Goal: Task Accomplishment & Management: Use online tool/utility

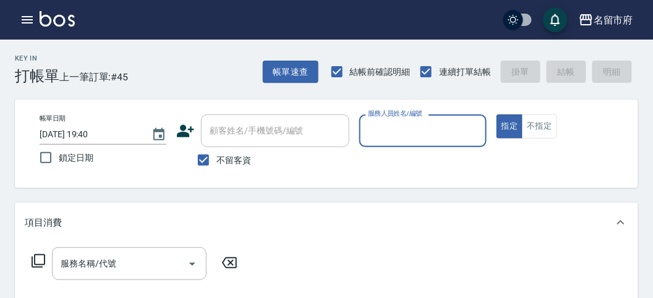
click at [398, 124] on input "服務人員姓名/編號" at bounding box center [423, 131] width 116 height 22
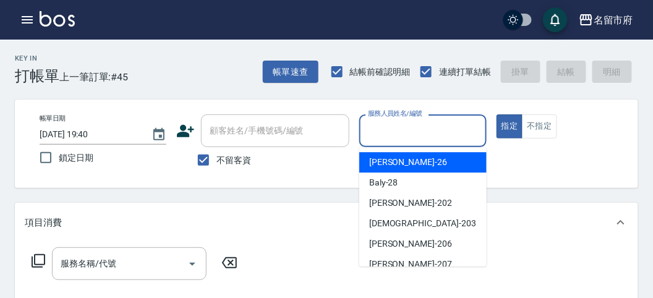
click at [442, 166] on div "[PERSON_NAME] -26" at bounding box center [422, 162] width 127 height 20
type input "[PERSON_NAME]-26"
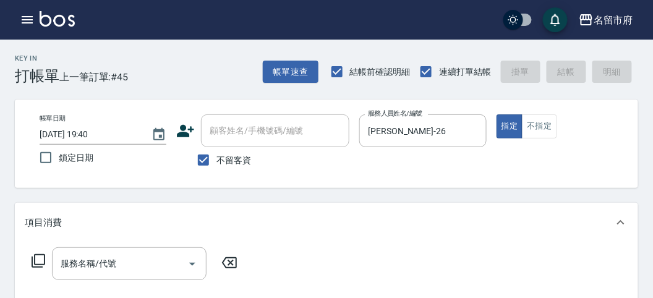
click at [39, 265] on icon at bounding box center [39, 261] width 14 height 14
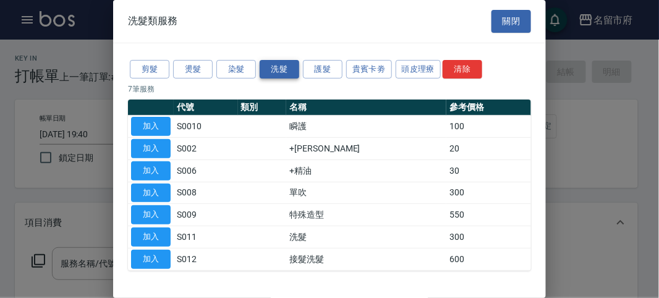
click at [283, 66] on button "洗髮" at bounding box center [280, 69] width 40 height 19
click at [165, 238] on button "加入" at bounding box center [151, 237] width 40 height 19
type input "洗髮(S011)"
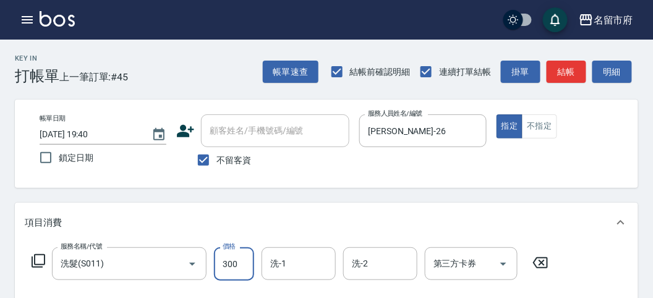
click at [223, 268] on input "300" at bounding box center [234, 263] width 40 height 33
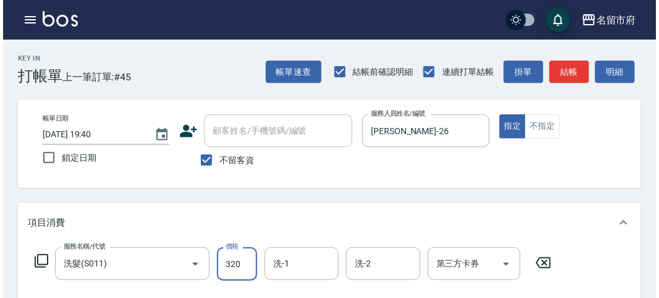
scroll to position [362, 0]
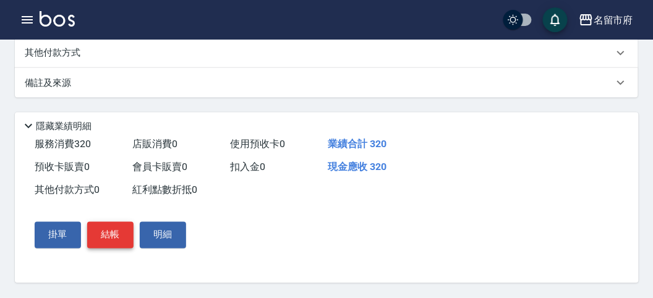
type input "320"
click at [111, 226] on button "結帳" at bounding box center [110, 235] width 46 height 26
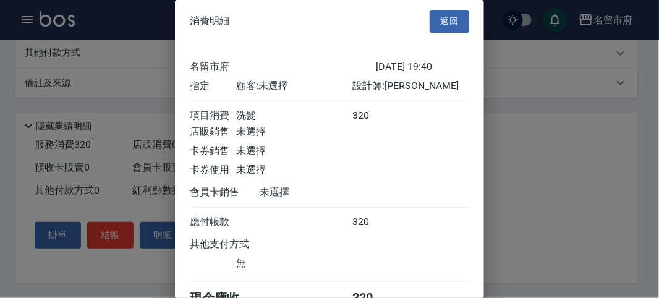
scroll to position [69, 0]
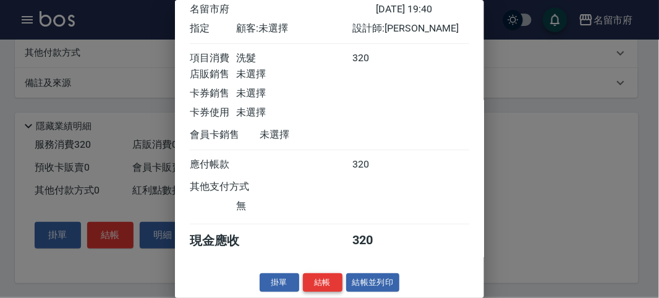
click at [320, 284] on button "結帳" at bounding box center [323, 282] width 40 height 19
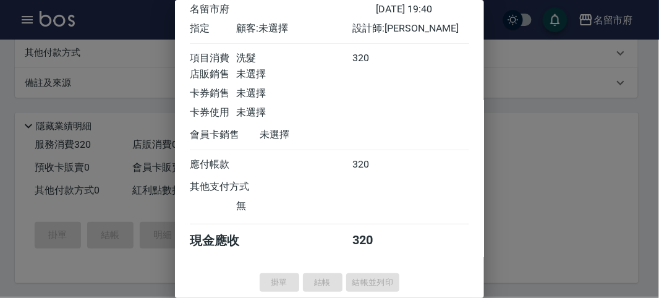
type input "[DATE] 20:11"
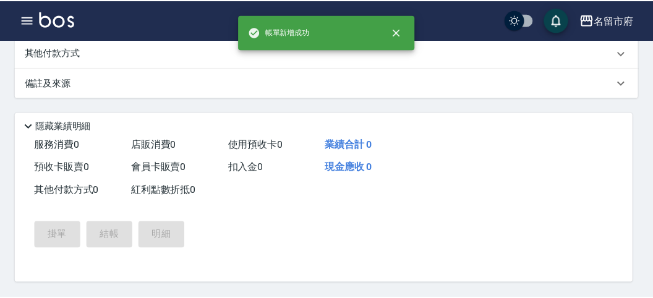
scroll to position [0, 0]
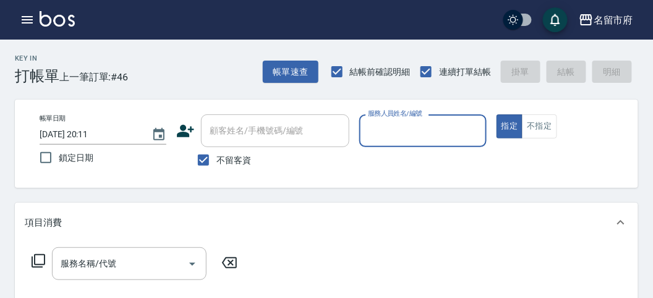
click at [441, 124] on input "服務人員姓名/編號" at bounding box center [423, 131] width 116 height 22
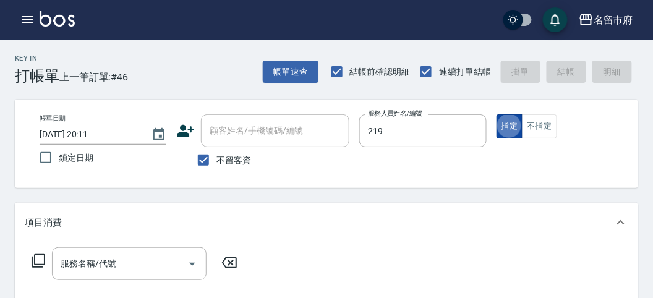
type input "[PERSON_NAME]-219"
type button "true"
click at [38, 257] on icon at bounding box center [38, 261] width 15 height 15
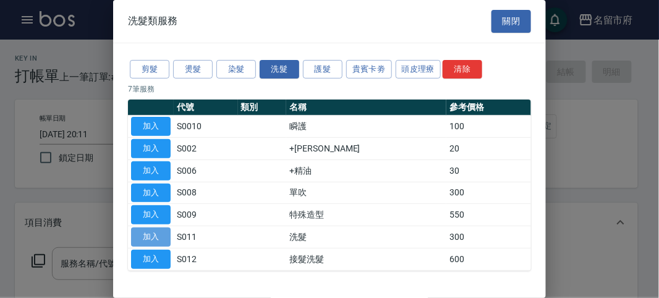
click at [144, 236] on button "加入" at bounding box center [151, 237] width 40 height 19
type input "洗髮(S011)"
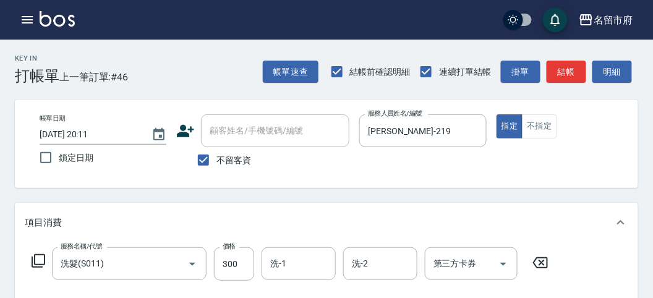
click at [32, 258] on icon at bounding box center [39, 261] width 14 height 14
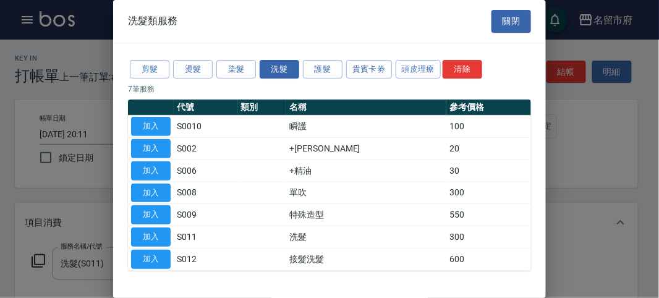
drag, startPoint x: 149, startPoint y: 148, endPoint x: 189, endPoint y: 136, distance: 42.1
click at [149, 149] on button "加入" at bounding box center [151, 148] width 40 height 19
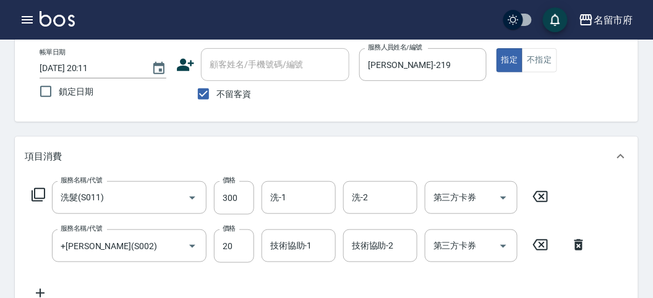
scroll to position [410, 0]
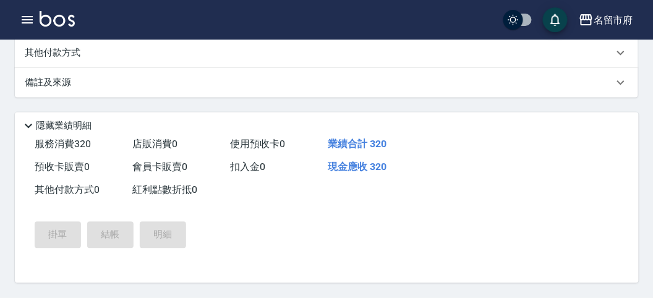
type input "[DATE] 20:13"
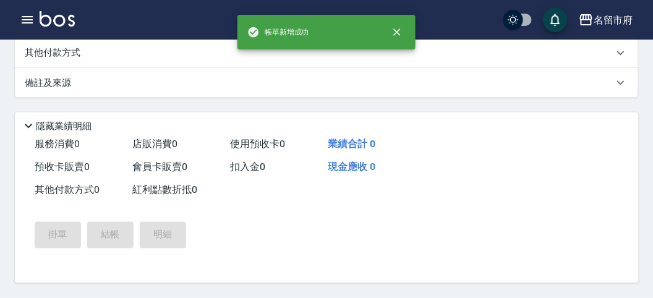
scroll to position [0, 0]
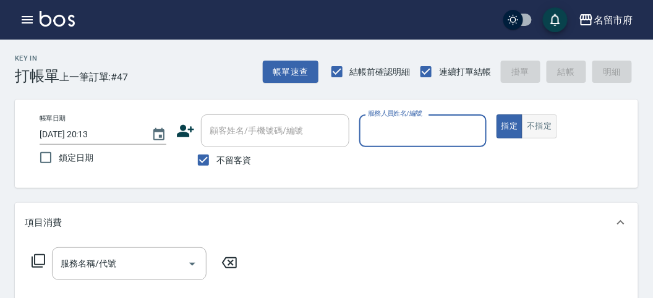
click at [537, 126] on button "不指定" at bounding box center [539, 126] width 35 height 24
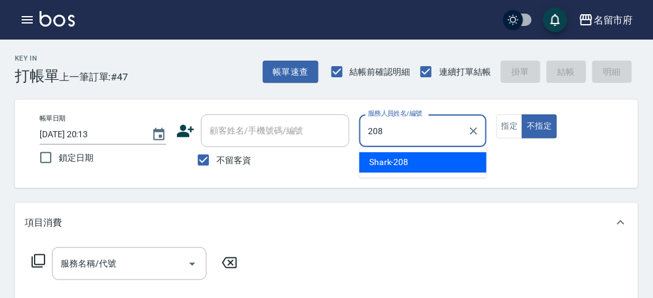
click at [397, 164] on span "Shark -208" at bounding box center [389, 162] width 40 height 13
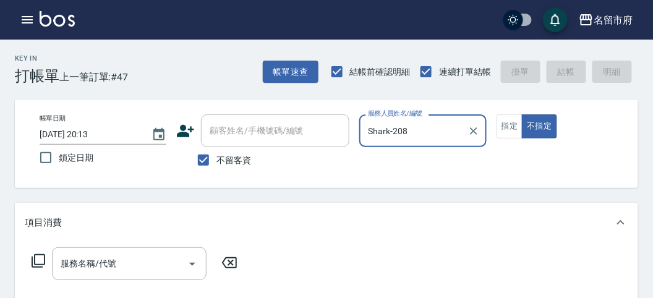
type input "Shark-208"
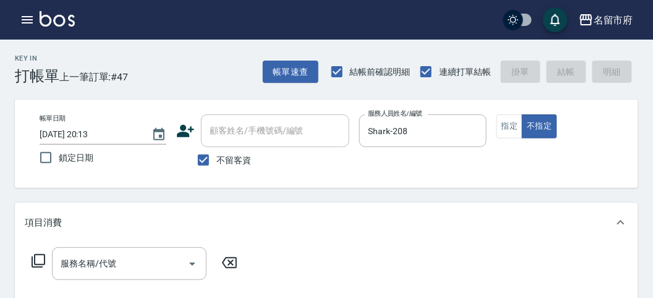
click at [37, 255] on icon at bounding box center [38, 261] width 15 height 15
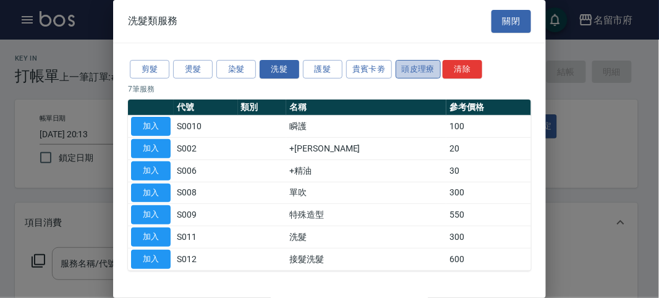
click at [421, 68] on button "頭皮理療" at bounding box center [419, 69] width 46 height 19
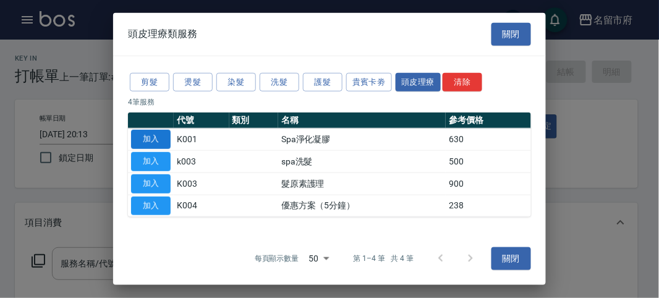
click at [143, 135] on button "加入" at bounding box center [151, 139] width 40 height 19
type input "Spa淨化凝膠(K001)"
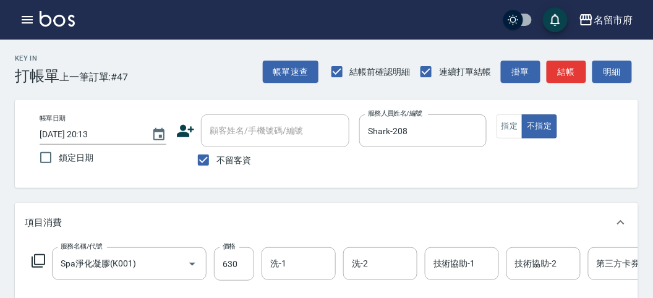
click at [37, 261] on icon at bounding box center [38, 261] width 15 height 15
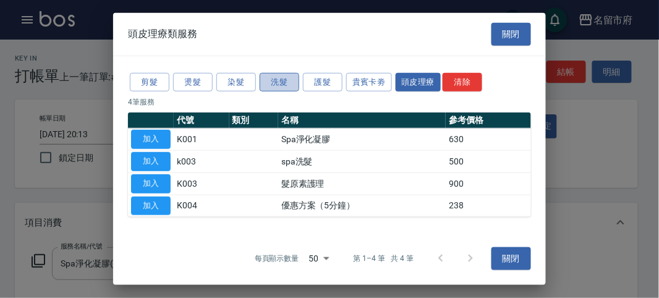
click at [278, 82] on button "洗髮" at bounding box center [280, 81] width 40 height 19
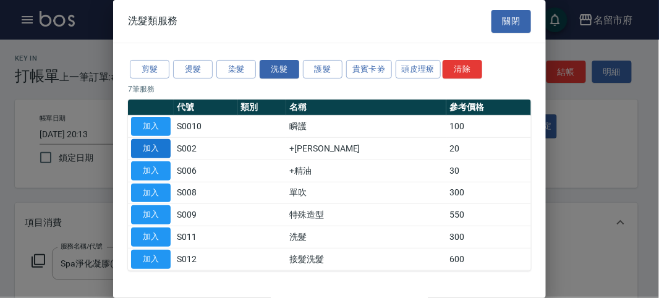
click at [162, 146] on button "加入" at bounding box center [151, 148] width 40 height 19
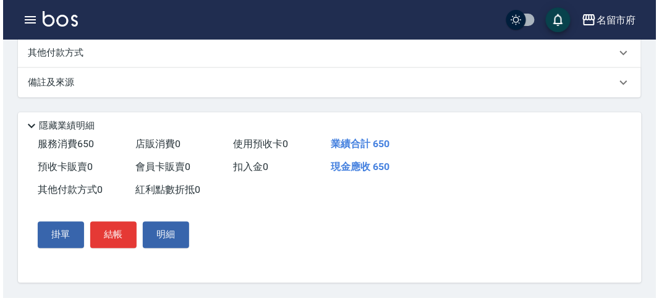
scroll to position [422, 0]
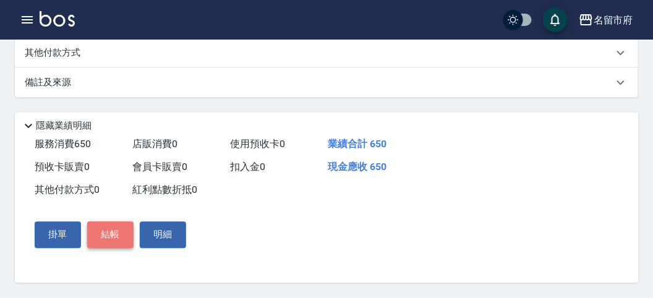
click at [110, 238] on button "結帳" at bounding box center [110, 235] width 46 height 26
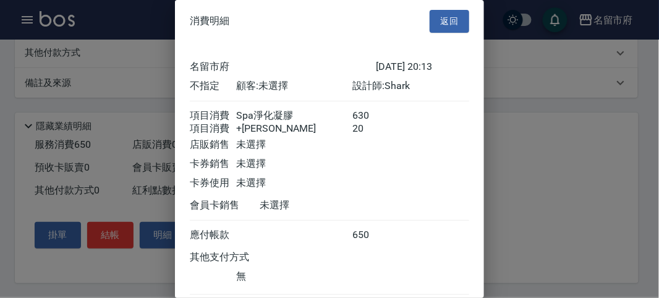
scroll to position [82, 0]
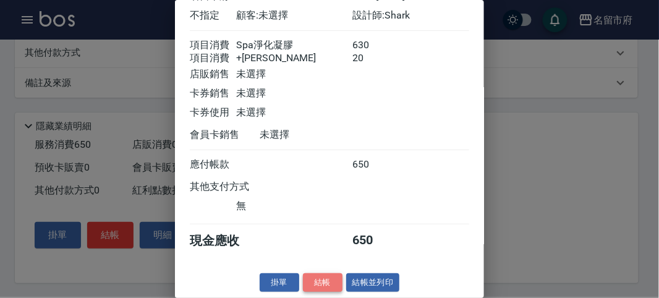
click at [328, 286] on button "結帳" at bounding box center [323, 282] width 40 height 19
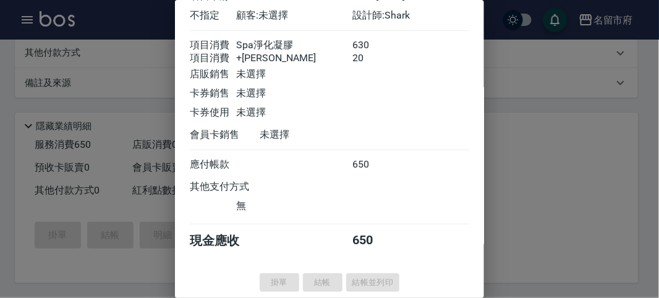
type input "[DATE] 20:16"
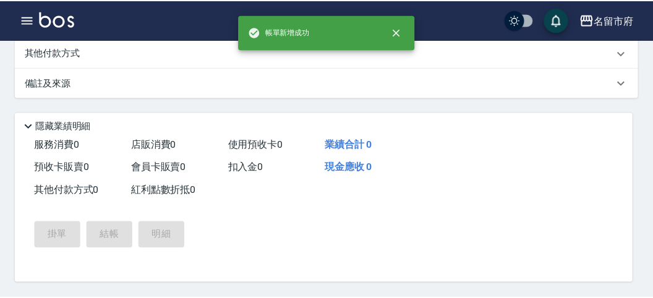
scroll to position [0, 0]
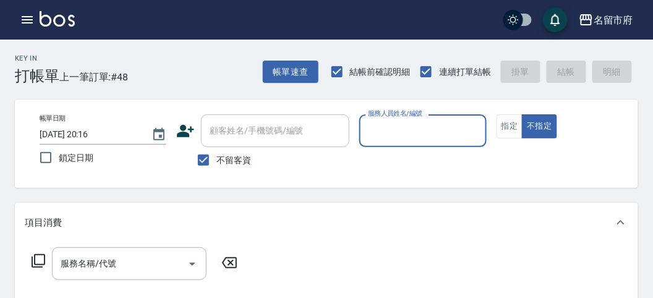
click at [393, 135] on input "服務人員姓名/編號" at bounding box center [423, 131] width 116 height 22
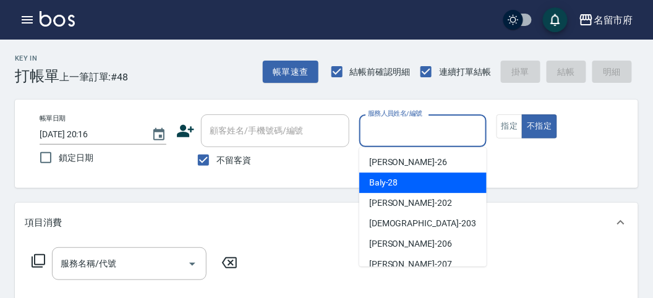
click at [376, 182] on span "Baly -28" at bounding box center [383, 182] width 29 height 13
type input "Baly-28"
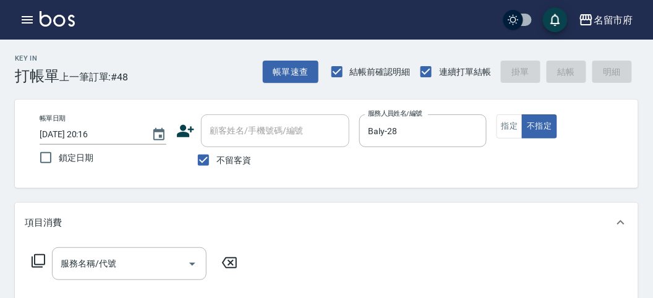
click at [35, 260] on icon at bounding box center [39, 261] width 14 height 14
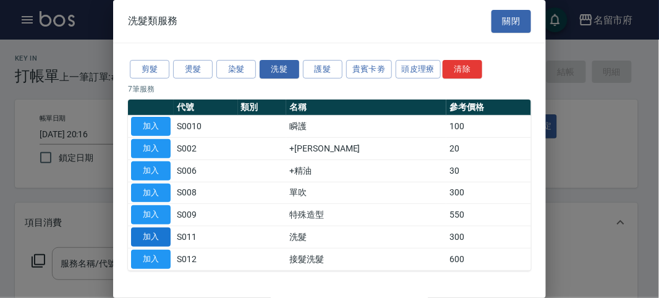
click at [153, 236] on button "加入" at bounding box center [151, 237] width 40 height 19
type input "洗髮(S011)"
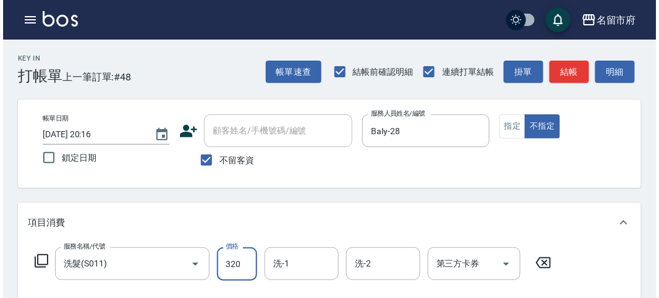
scroll to position [362, 0]
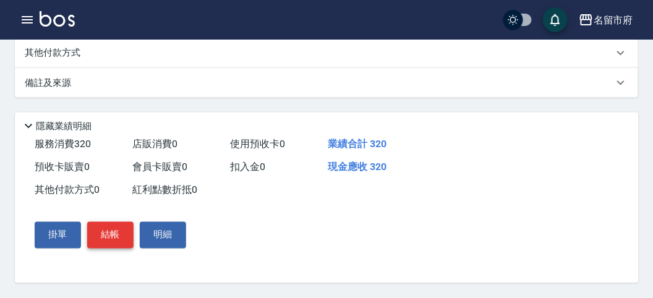
type input "320"
click at [106, 233] on button "結帳" at bounding box center [110, 235] width 46 height 26
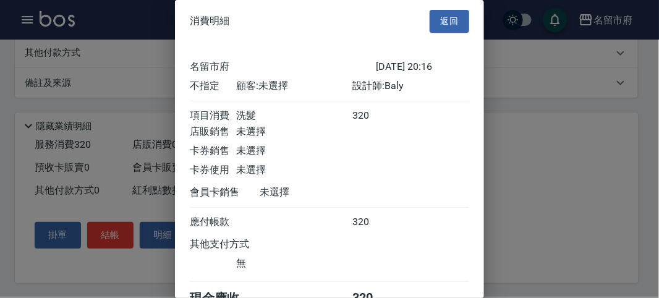
scroll to position [69, 0]
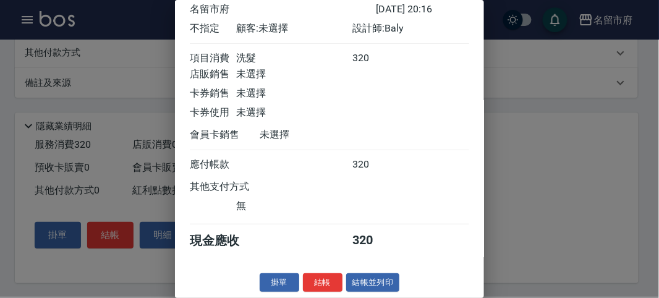
click at [318, 281] on button "結帳" at bounding box center [323, 282] width 40 height 19
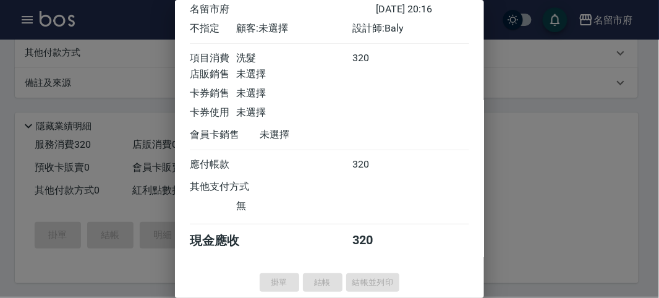
type input "[DATE] 20:23"
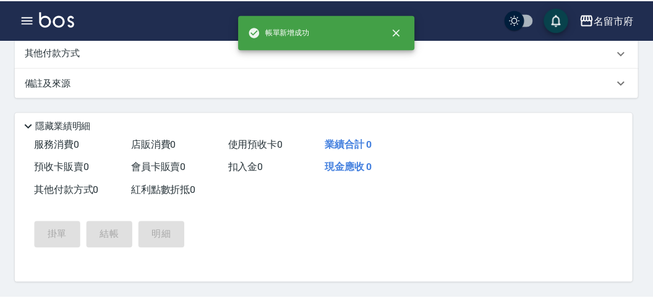
scroll to position [0, 0]
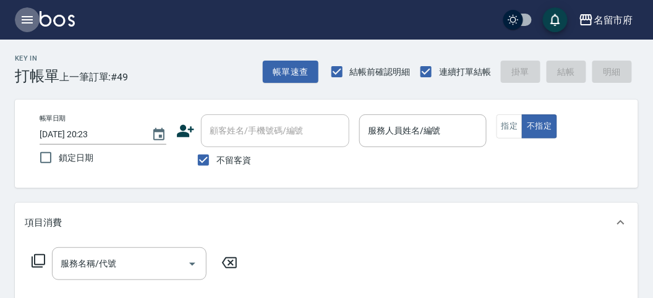
click at [23, 19] on icon "button" at bounding box center [27, 19] width 15 height 15
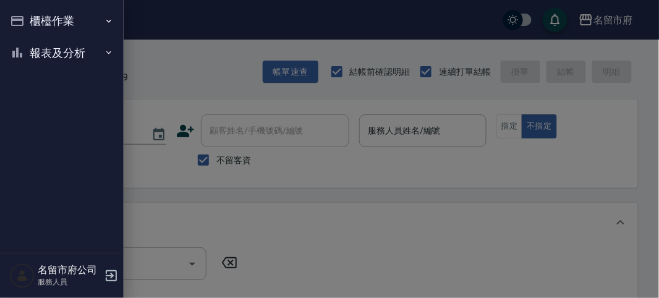
click at [56, 25] on button "櫃檯作業" at bounding box center [62, 21] width 114 height 32
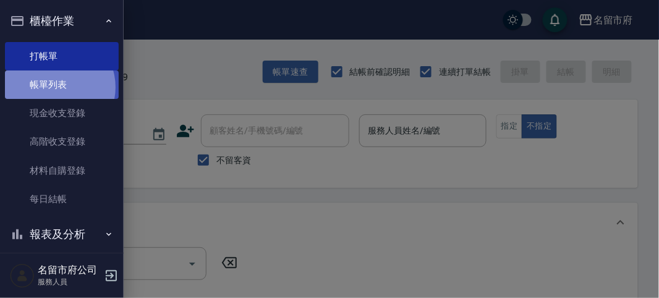
click at [54, 87] on link "帳單列表" at bounding box center [62, 84] width 114 height 28
click at [45, 79] on link "帳單列表" at bounding box center [62, 84] width 114 height 28
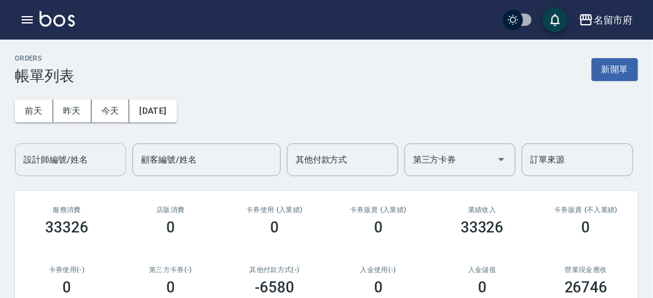
click at [54, 164] on div "設計師編號/姓名 設計師編號/姓名" at bounding box center [70, 159] width 111 height 33
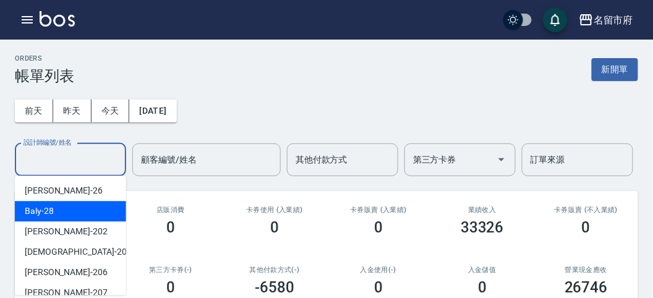
click at [61, 205] on div "Baly -28" at bounding box center [70, 211] width 111 height 20
type input "Baly-28"
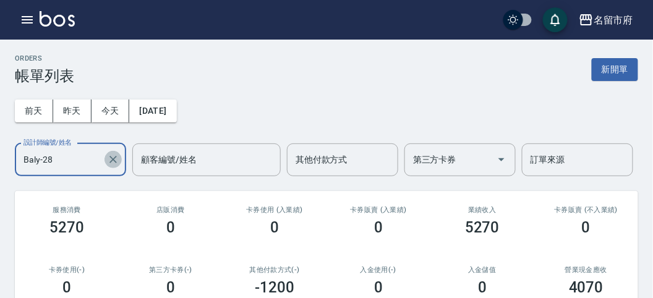
click at [116, 164] on icon "Clear" at bounding box center [113, 159] width 12 height 12
click at [28, 20] on icon "button" at bounding box center [27, 19] width 15 height 15
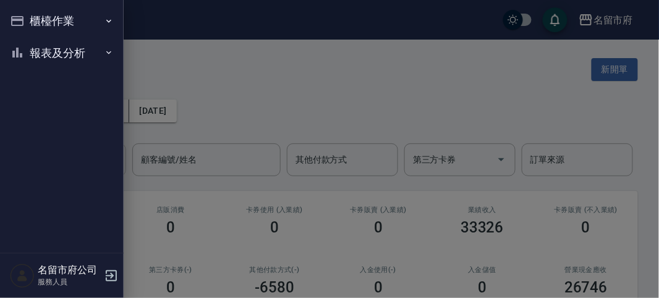
click at [55, 56] on button "報表及分析" at bounding box center [62, 53] width 114 height 32
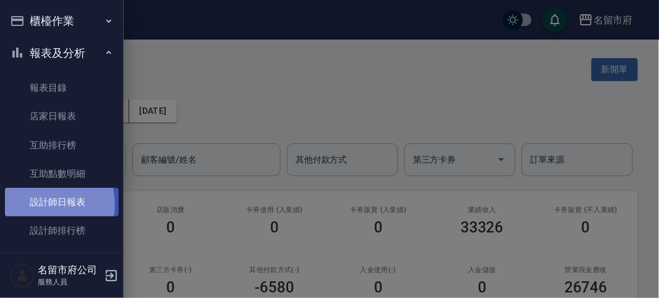
click at [40, 205] on link "設計師日報表" at bounding box center [62, 202] width 114 height 28
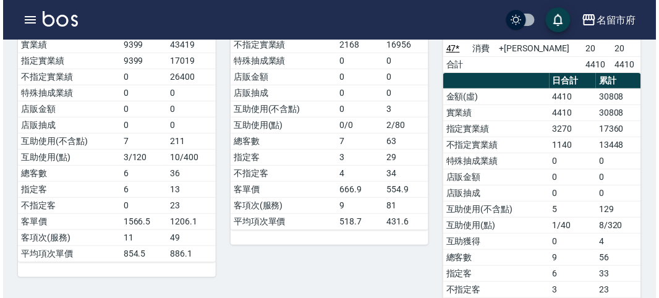
scroll to position [547, 0]
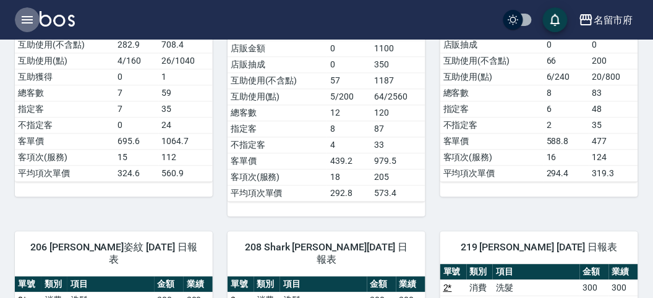
click at [22, 15] on icon "button" at bounding box center [27, 19] width 15 height 15
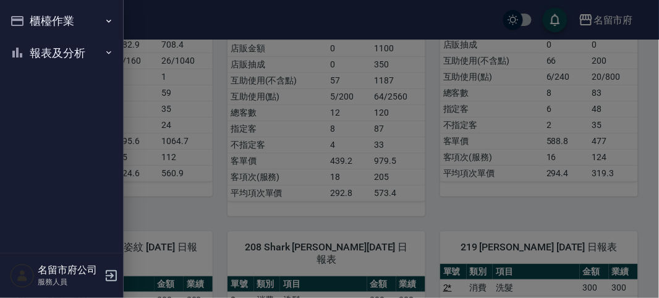
click at [22, 15] on div "櫃檯作業 打帳單 帳單列表 現金收支登錄 高階收支登錄 材料自購登錄 每日結帳 報表及分析 報表目錄 店家日報表 互助排行榜 互助點數明細 設計師日報表 設計…" at bounding box center [62, 149] width 124 height 298
drag, startPoint x: 41, startPoint y: 19, endPoint x: 43, endPoint y: 26, distance: 7.2
click at [43, 25] on button "櫃檯作業" at bounding box center [62, 21] width 114 height 32
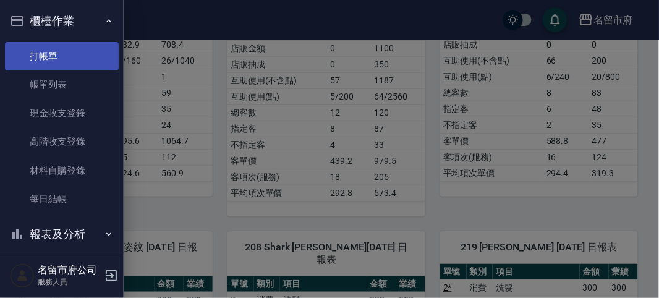
click at [49, 57] on link "打帳單" at bounding box center [62, 56] width 114 height 28
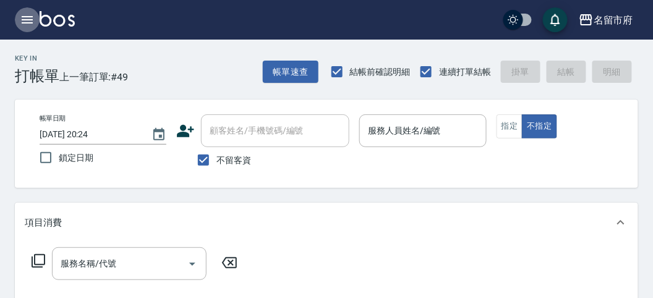
click at [29, 22] on icon "button" at bounding box center [27, 19] width 11 height 7
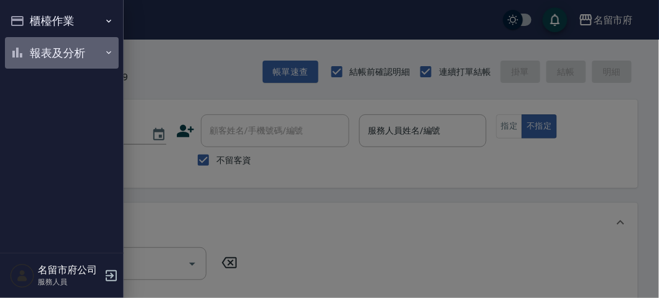
click at [80, 52] on button "報表及分析" at bounding box center [62, 53] width 114 height 32
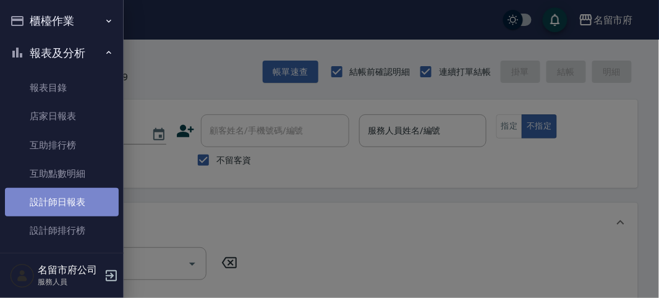
click at [68, 205] on link "設計師日報表" at bounding box center [62, 202] width 114 height 28
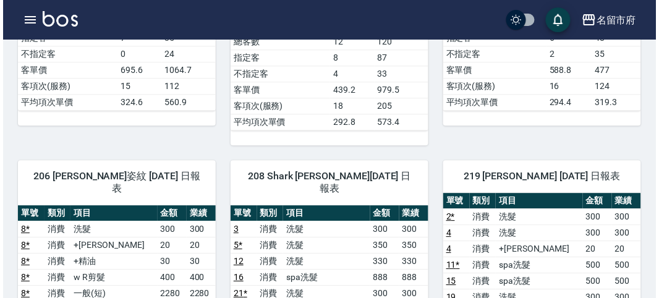
scroll to position [343, 0]
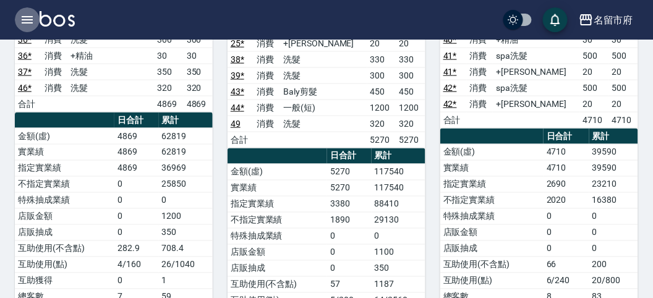
click at [26, 15] on icon "button" at bounding box center [27, 19] width 15 height 15
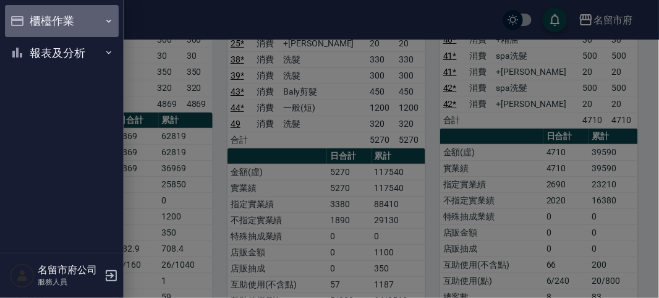
click at [43, 16] on button "櫃檯作業" at bounding box center [62, 21] width 114 height 32
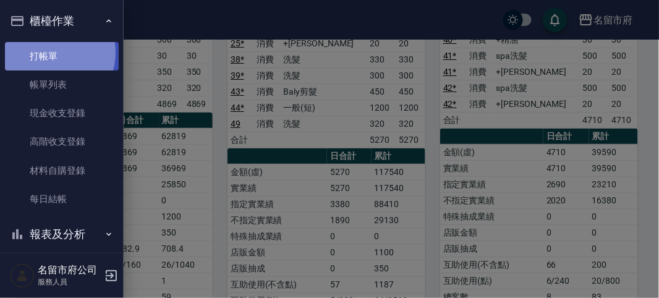
click at [48, 52] on link "打帳單" at bounding box center [62, 56] width 114 height 28
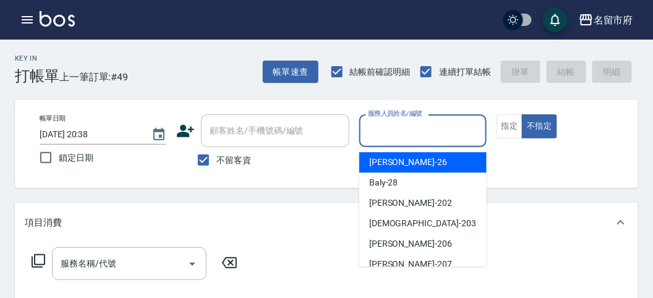
click at [369, 129] on input "服務人員姓名/編號" at bounding box center [423, 131] width 116 height 22
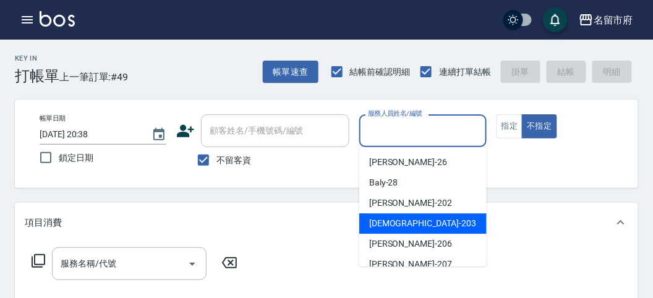
drag, startPoint x: 409, startPoint y: 221, endPoint x: 115, endPoint y: 270, distance: 298.5
click at [408, 223] on div "聖德 -203" at bounding box center [422, 223] width 127 height 20
type input "聖德-203"
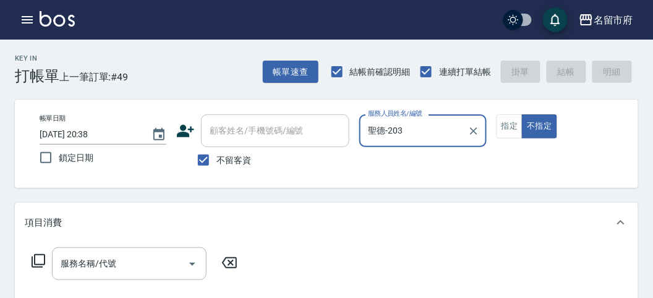
click at [38, 255] on icon at bounding box center [38, 261] width 15 height 15
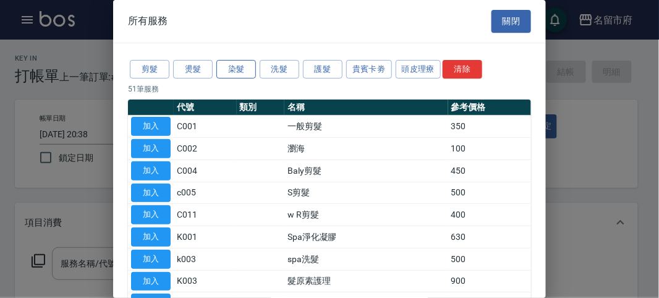
click at [235, 67] on button "染髮" at bounding box center [236, 69] width 40 height 19
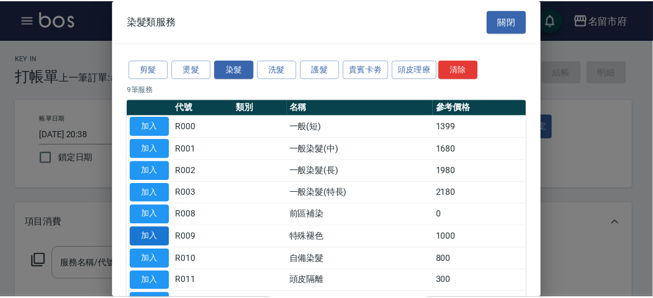
scroll to position [81, 0]
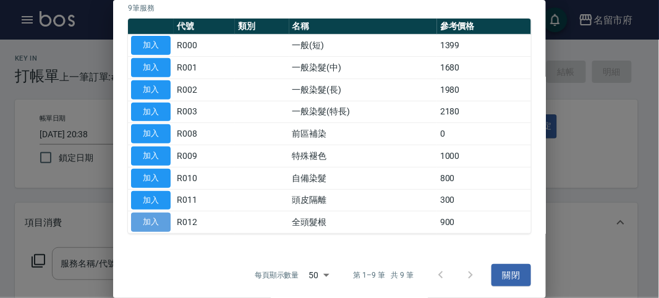
click at [144, 220] on button "加入" at bounding box center [151, 222] width 40 height 19
type input "全頭髮根(R012)"
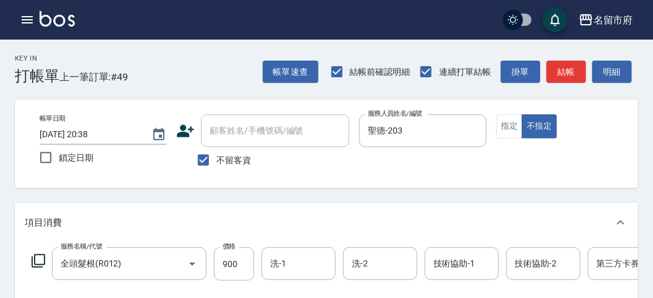
click at [36, 255] on icon at bounding box center [38, 261] width 15 height 15
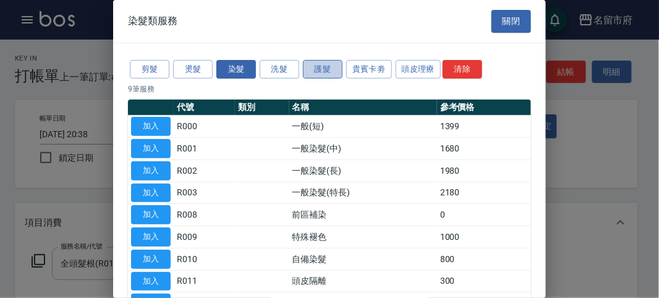
drag, startPoint x: 316, startPoint y: 68, endPoint x: 292, endPoint y: 69, distance: 24.1
click at [316, 68] on button "護髮" at bounding box center [323, 69] width 40 height 19
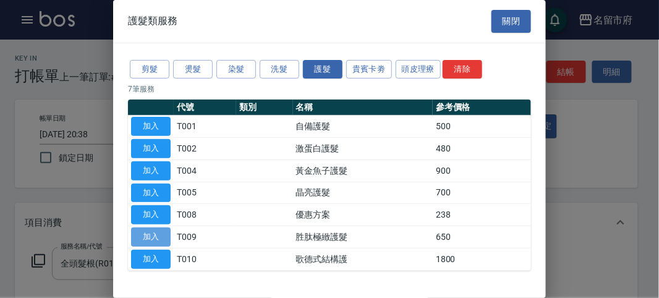
click at [155, 233] on button "加入" at bounding box center [151, 237] width 40 height 19
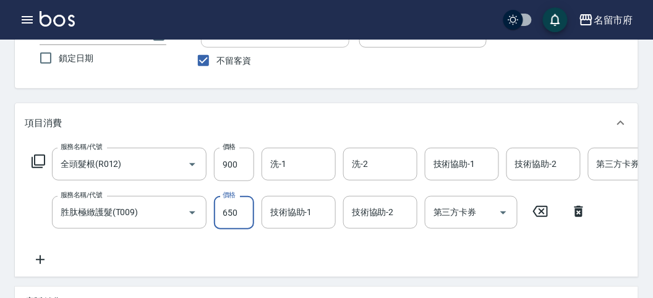
scroll to position [0, 90]
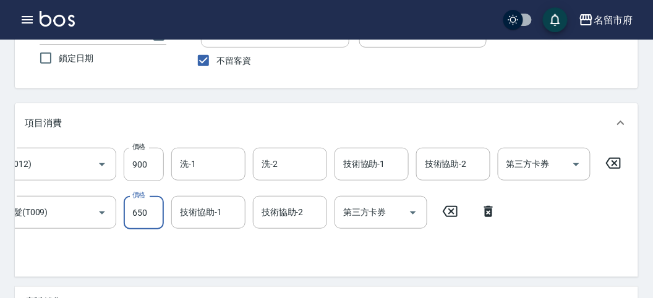
click at [611, 166] on icon at bounding box center [613, 163] width 31 height 15
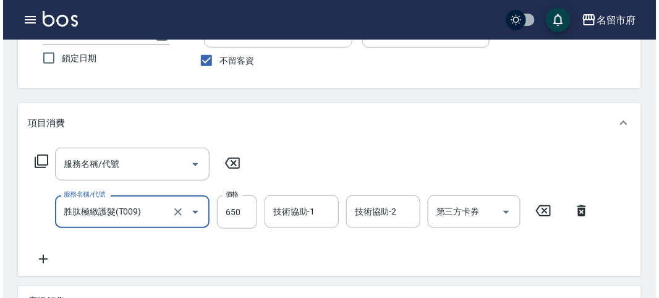
scroll to position [0, 0]
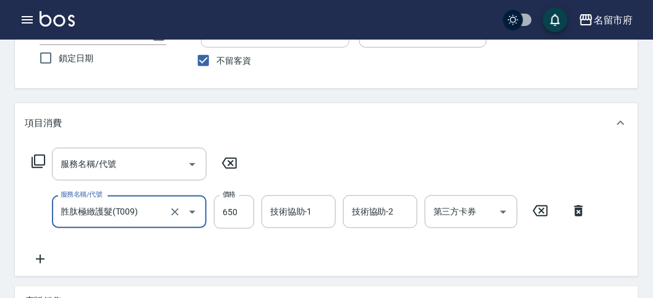
click at [33, 153] on div "服務名稱/代號 服務名稱/代號" at bounding box center [135, 164] width 220 height 33
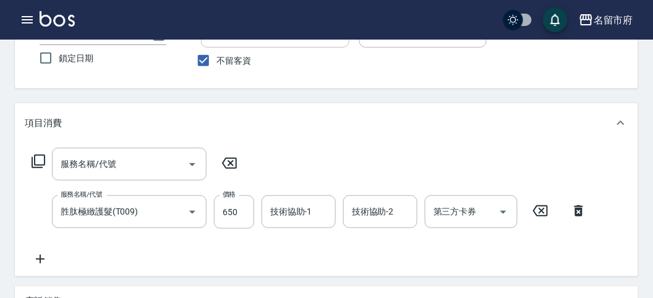
click at [39, 161] on icon at bounding box center [38, 161] width 15 height 15
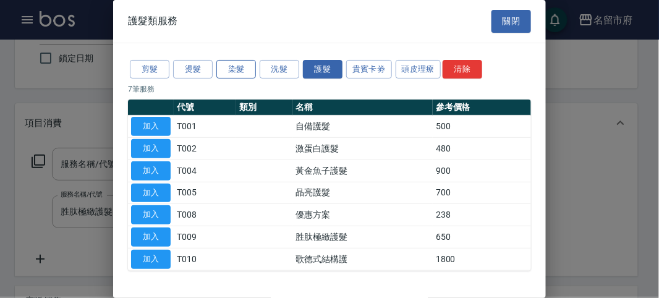
drag, startPoint x: 242, startPoint y: 65, endPoint x: 231, endPoint y: 67, distance: 11.3
click at [241, 65] on button "染髮" at bounding box center [236, 69] width 40 height 19
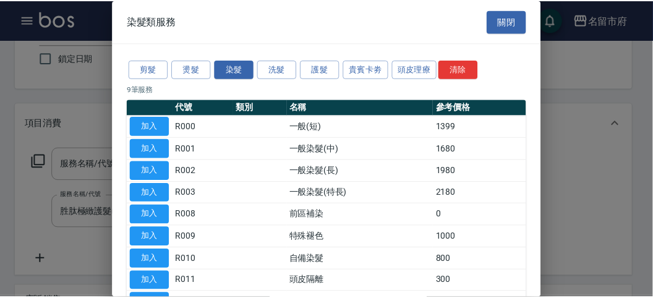
scroll to position [81, 0]
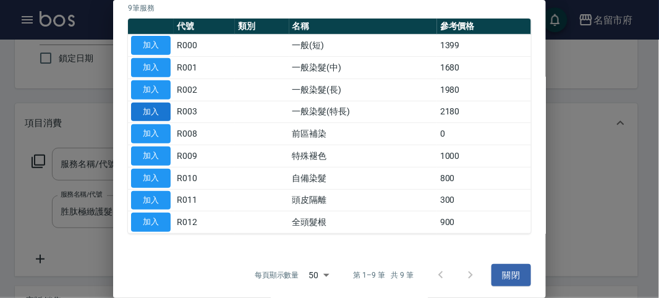
click at [147, 112] on button "加入" at bounding box center [151, 112] width 40 height 19
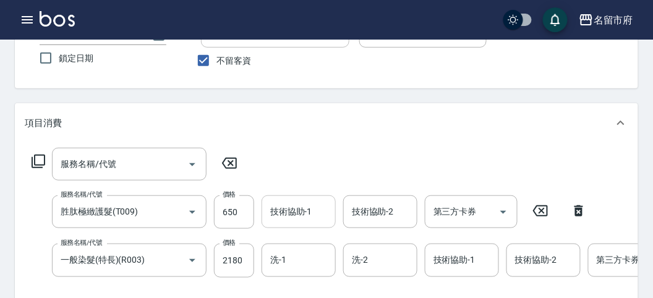
scroll to position [168, 0]
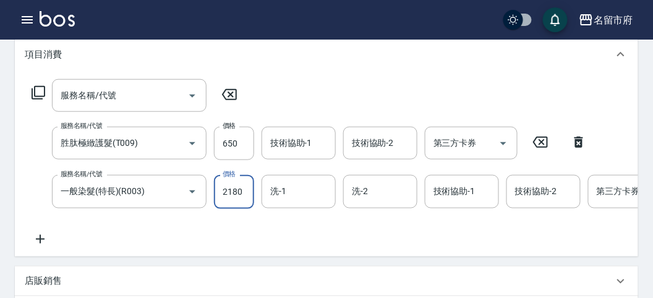
click at [242, 186] on input "2180" at bounding box center [234, 191] width 40 height 33
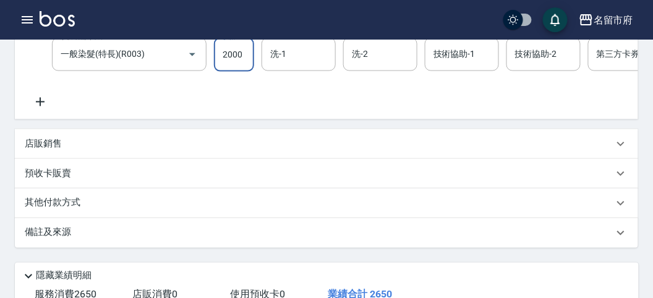
scroll to position [237, 0]
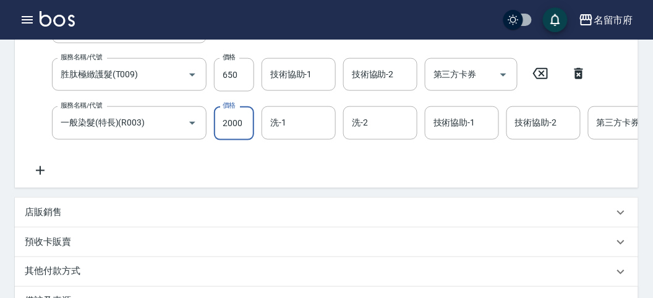
type input "2000"
click at [579, 76] on icon at bounding box center [578, 73] width 9 height 11
type input "一般染髮(特長)(R003)"
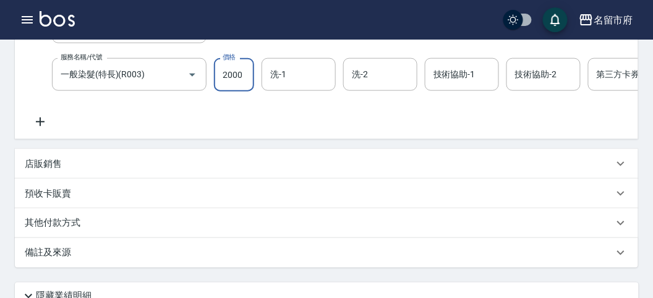
click at [252, 77] on input "2000" at bounding box center [234, 74] width 40 height 33
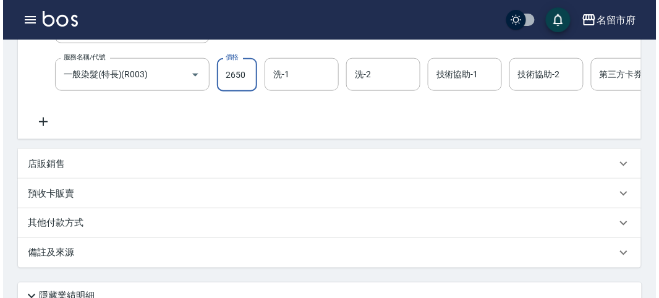
scroll to position [31, 0]
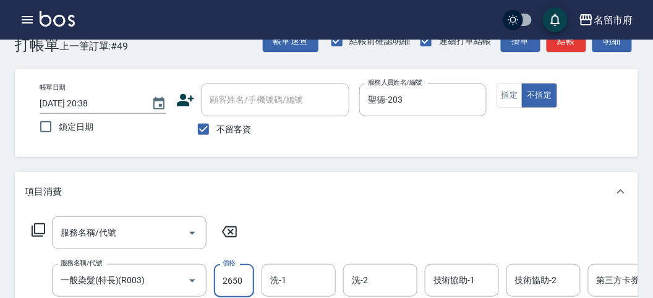
type input "2650"
click at [621, 37] on div "名留市府 登出" at bounding box center [326, 20] width 653 height 40
click at [618, 43] on button "明細" at bounding box center [612, 41] width 40 height 23
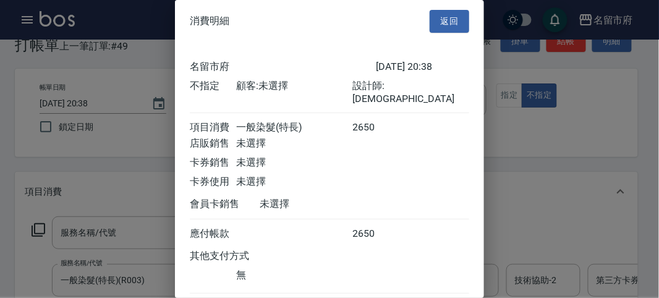
scroll to position [69, 0]
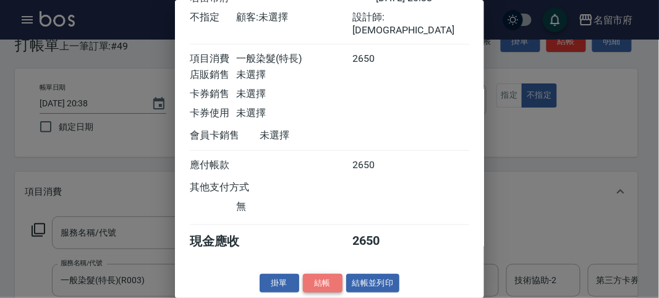
click at [312, 280] on button "結帳" at bounding box center [323, 283] width 40 height 19
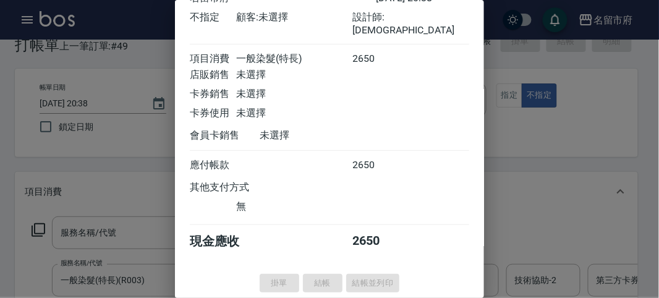
type input "[DATE] 21:00"
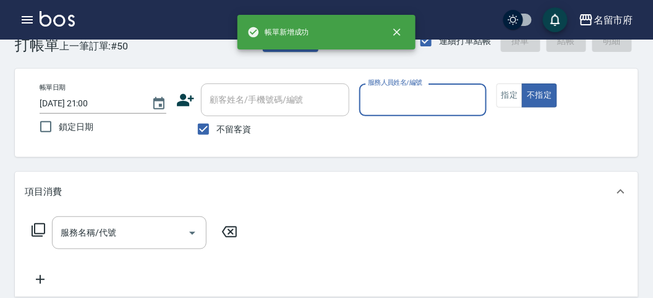
click at [403, 95] on input "服務人員姓名/編號" at bounding box center [423, 100] width 116 height 22
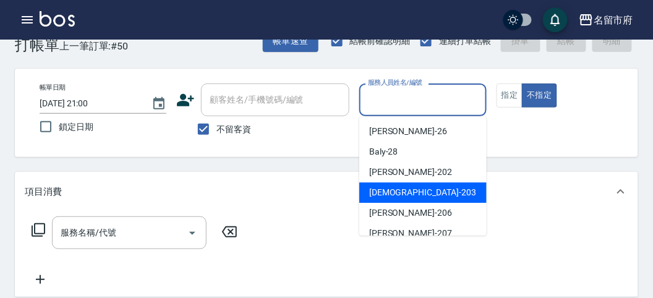
click at [383, 194] on span "聖德 -203" at bounding box center [422, 192] width 107 height 13
type input "聖德-203"
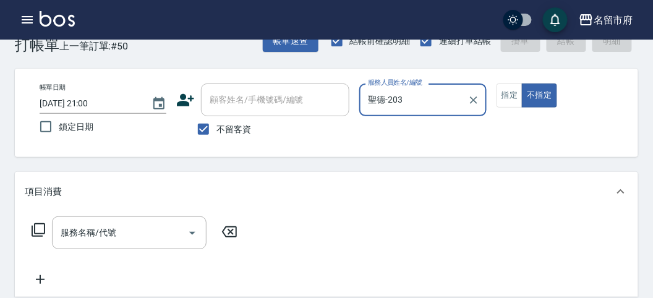
click at [40, 226] on icon at bounding box center [38, 230] width 15 height 15
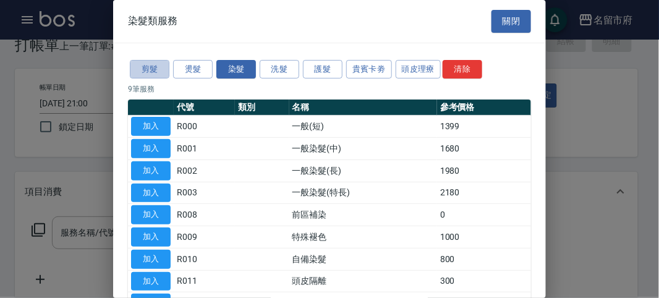
drag, startPoint x: 146, startPoint y: 69, endPoint x: 131, endPoint y: 105, distance: 38.8
click at [147, 71] on button "剪髮" at bounding box center [150, 69] width 40 height 19
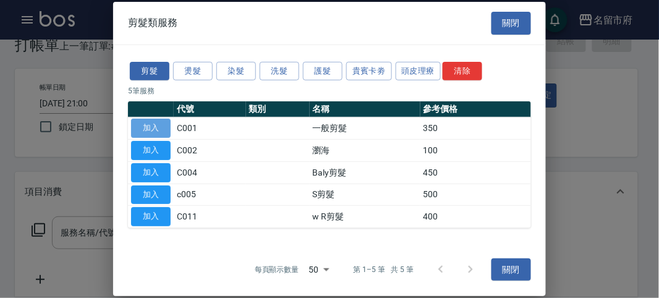
click at [158, 119] on button "加入" at bounding box center [151, 128] width 40 height 19
type input "一般剪髮(C001)"
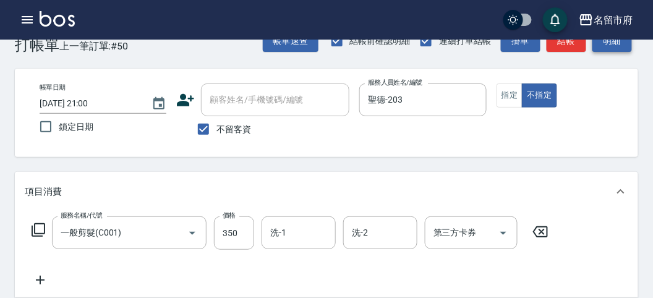
click at [617, 46] on button "明細" at bounding box center [612, 41] width 40 height 23
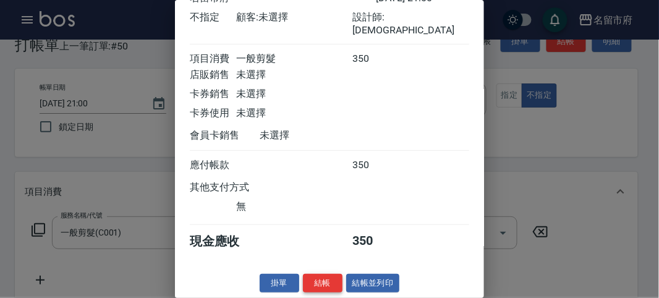
click at [321, 281] on button "結帳" at bounding box center [323, 283] width 40 height 19
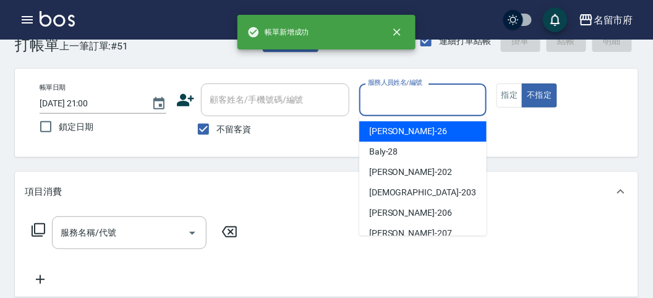
drag, startPoint x: 430, startPoint y: 100, endPoint x: 399, endPoint y: 187, distance: 92.5
click at [430, 100] on input "服務人員姓名/編號" at bounding box center [423, 100] width 116 height 22
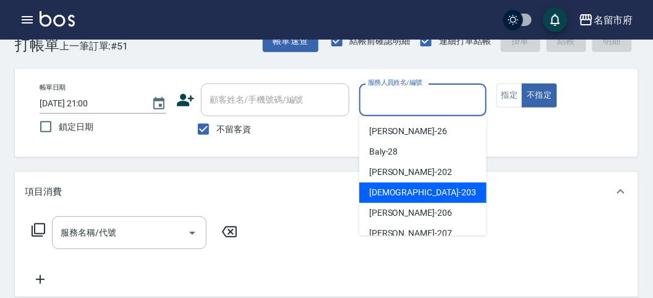
drag, startPoint x: 394, startPoint y: 194, endPoint x: 372, endPoint y: 198, distance: 22.7
click at [394, 195] on span "聖德 -203" at bounding box center [422, 192] width 107 height 13
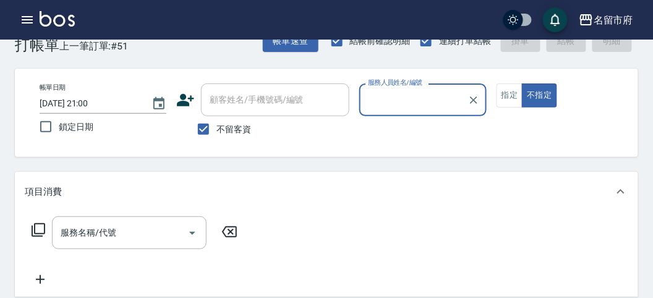
type input "聖德-203"
click at [38, 232] on icon at bounding box center [38, 230] width 15 height 15
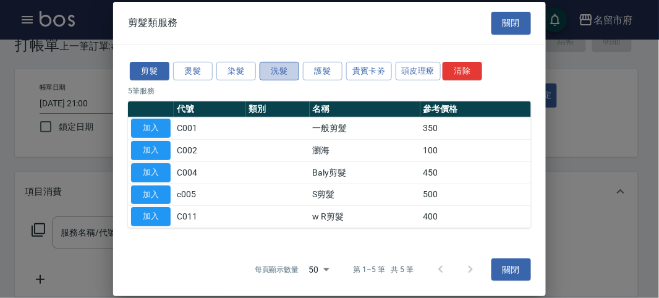
click at [276, 69] on button "洗髮" at bounding box center [280, 70] width 40 height 19
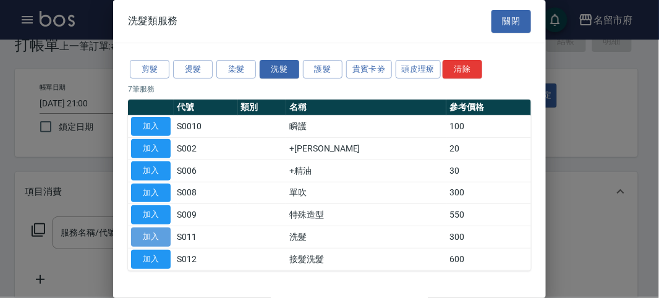
click at [153, 234] on button "加入" at bounding box center [151, 237] width 40 height 19
type input "洗髮(S011)"
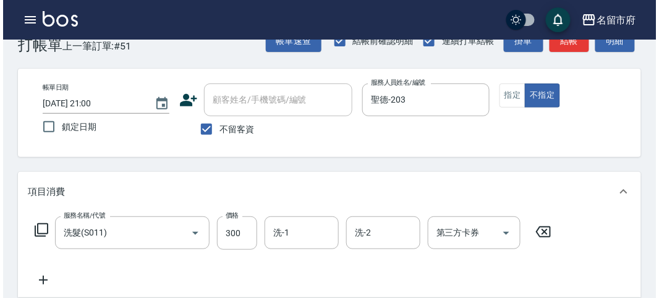
scroll to position [0, 0]
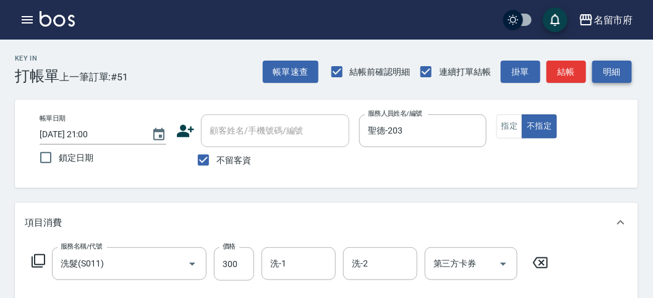
click at [607, 72] on button "明細" at bounding box center [612, 72] width 40 height 23
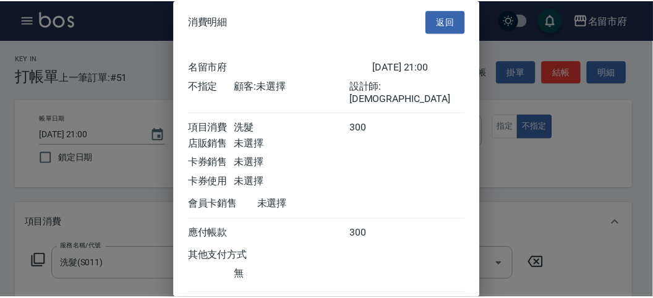
scroll to position [69, 0]
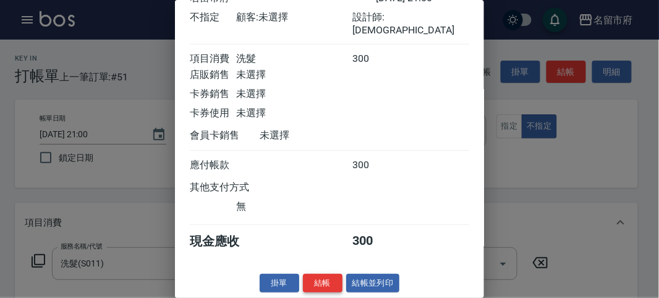
click at [319, 287] on button "結帳" at bounding box center [323, 283] width 40 height 19
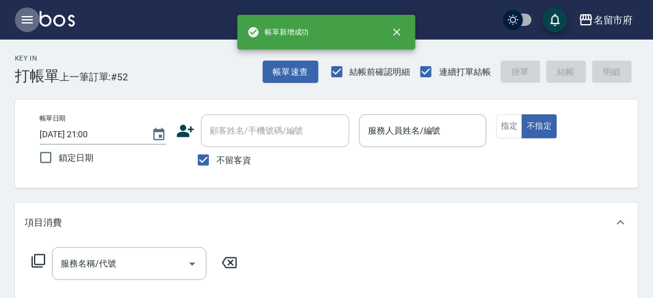
click at [33, 23] on icon "button" at bounding box center [27, 19] width 15 height 15
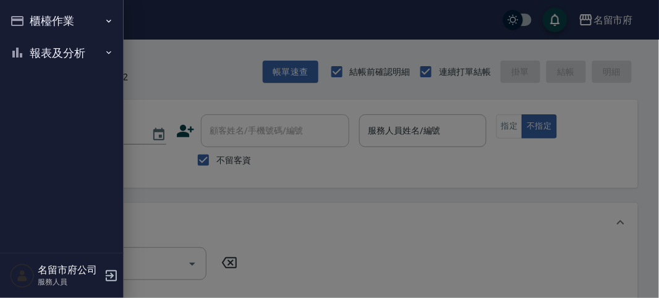
click at [41, 43] on button "報表及分析" at bounding box center [62, 53] width 114 height 32
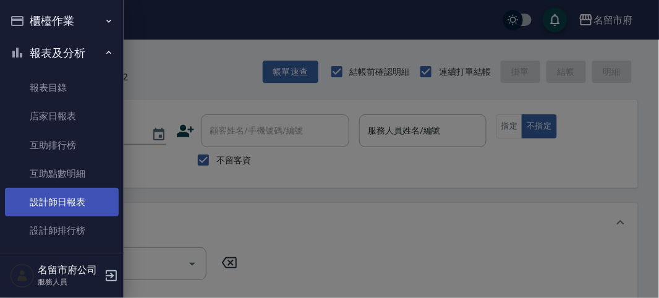
click at [67, 203] on link "設計師日報表" at bounding box center [62, 202] width 114 height 28
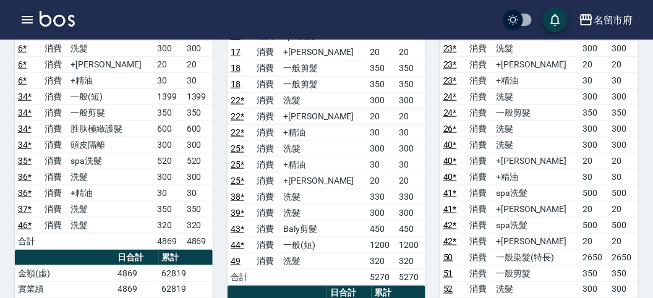
scroll to position [343, 0]
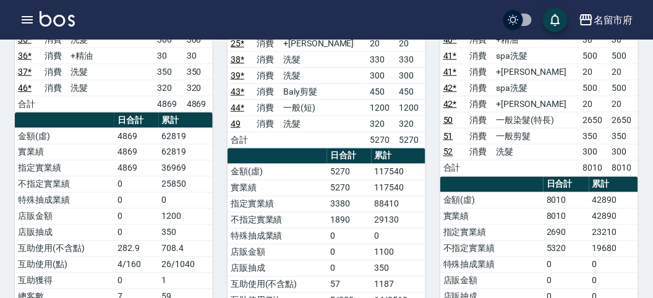
click at [409, 228] on td "0" at bounding box center [399, 236] width 54 height 16
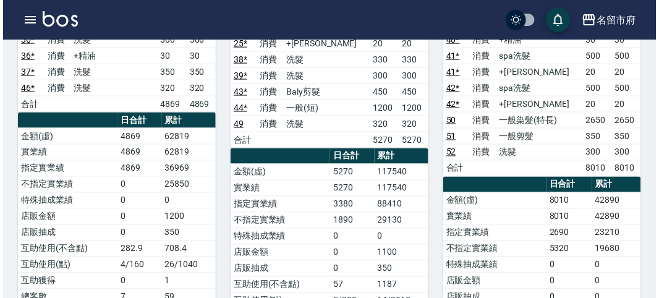
scroll to position [412, 0]
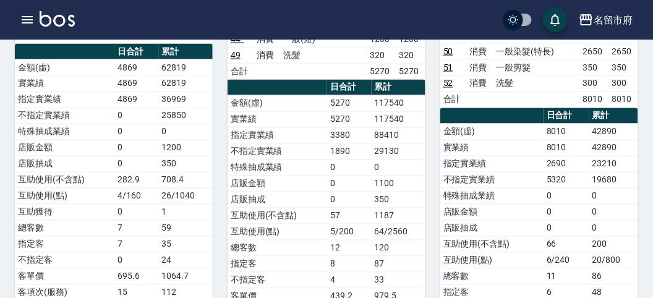
click at [30, 23] on icon "button" at bounding box center [27, 19] width 15 height 15
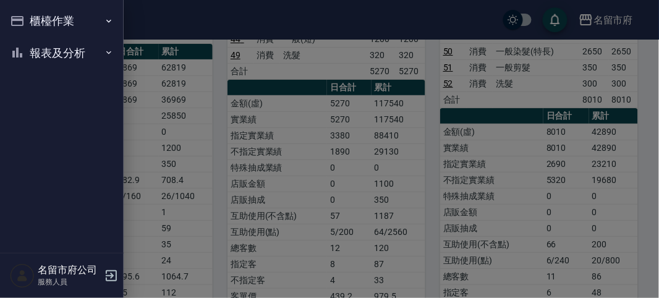
click at [34, 16] on button "櫃檯作業" at bounding box center [62, 21] width 114 height 32
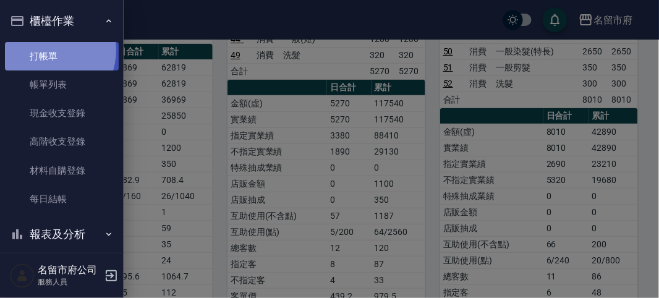
click at [47, 50] on link "打帳單" at bounding box center [62, 56] width 114 height 28
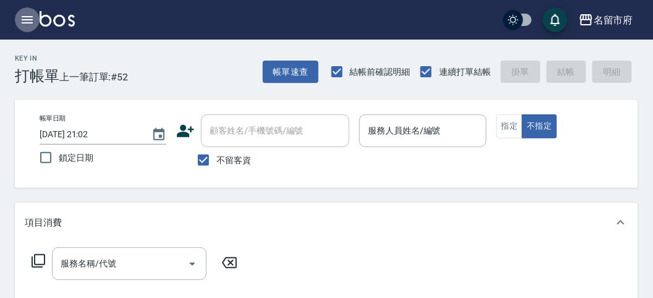
click at [20, 18] on icon "button" at bounding box center [27, 19] width 15 height 15
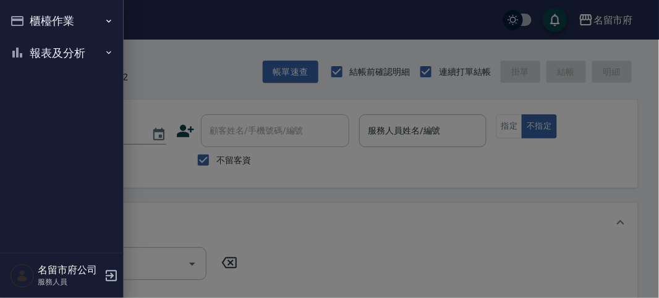
click at [51, 23] on button "櫃檯作業" at bounding box center [62, 21] width 114 height 32
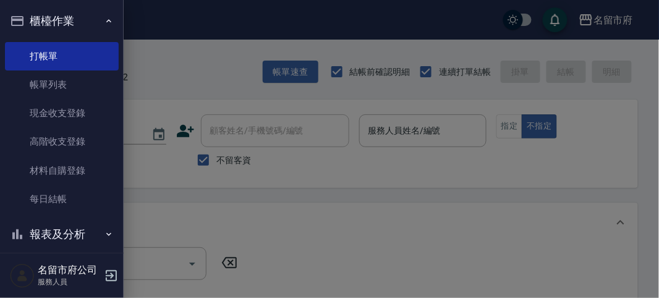
click at [56, 14] on button "櫃檯作業" at bounding box center [62, 21] width 114 height 32
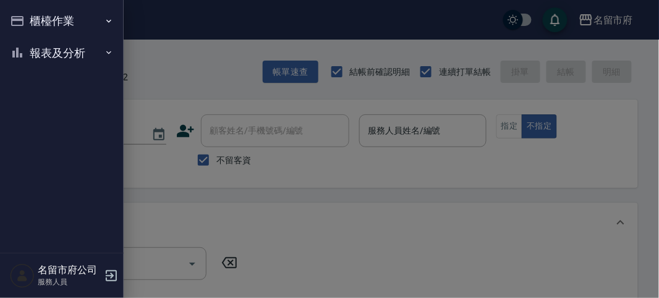
click at [66, 53] on button "報表及分析" at bounding box center [62, 53] width 114 height 32
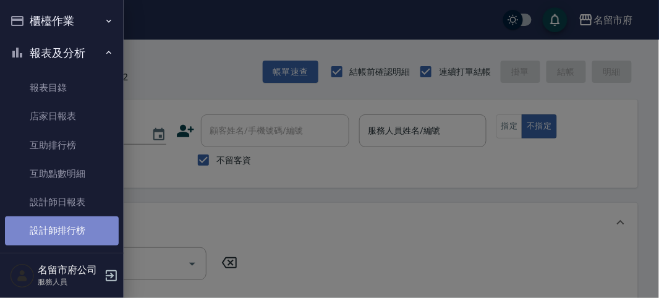
click at [73, 228] on link "設計師排行榜" at bounding box center [62, 230] width 114 height 28
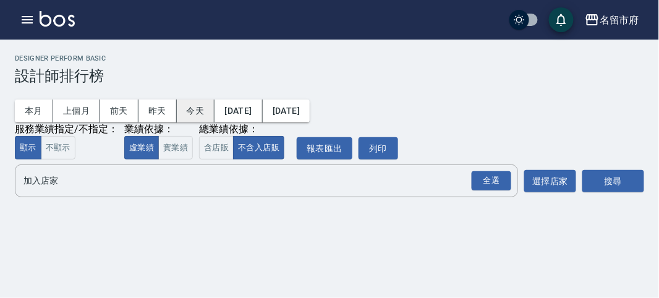
click at [190, 111] on button "今天" at bounding box center [196, 111] width 38 height 23
click at [492, 176] on div "全選" at bounding box center [492, 180] width 40 height 19
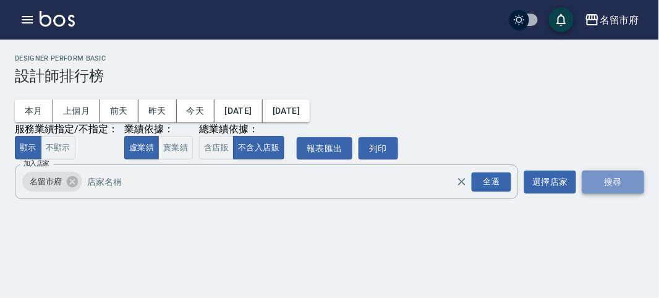
click at [589, 182] on button "搜尋" at bounding box center [614, 182] width 62 height 23
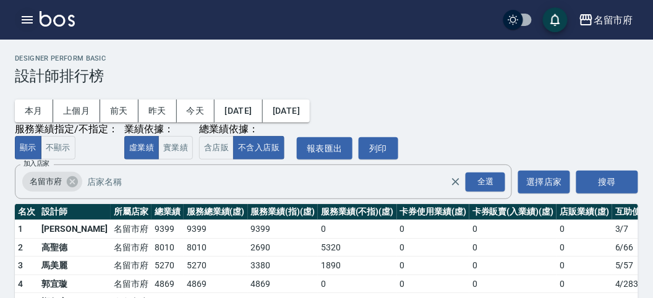
click at [25, 23] on icon "button" at bounding box center [27, 19] width 15 height 15
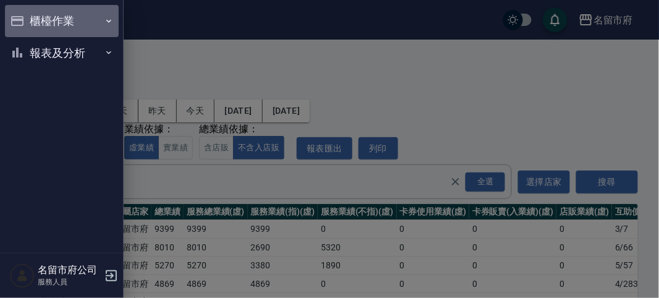
click at [57, 21] on button "櫃檯作業" at bounding box center [62, 21] width 114 height 32
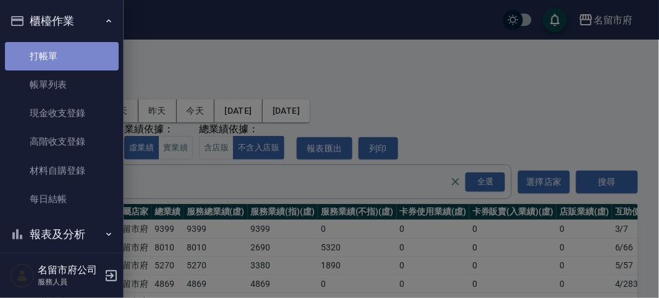
click at [72, 58] on link "打帳單" at bounding box center [62, 56] width 114 height 28
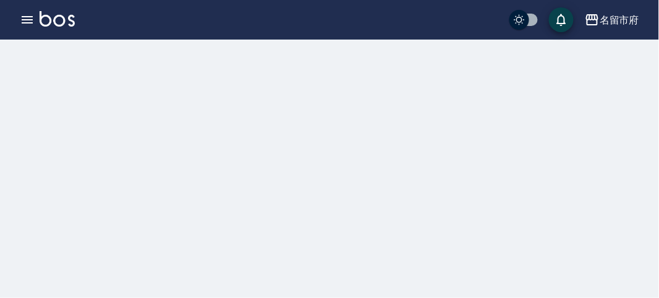
click at [190, 69] on div at bounding box center [329, 55] width 659 height 30
